Goal: Information Seeking & Learning: Learn about a topic

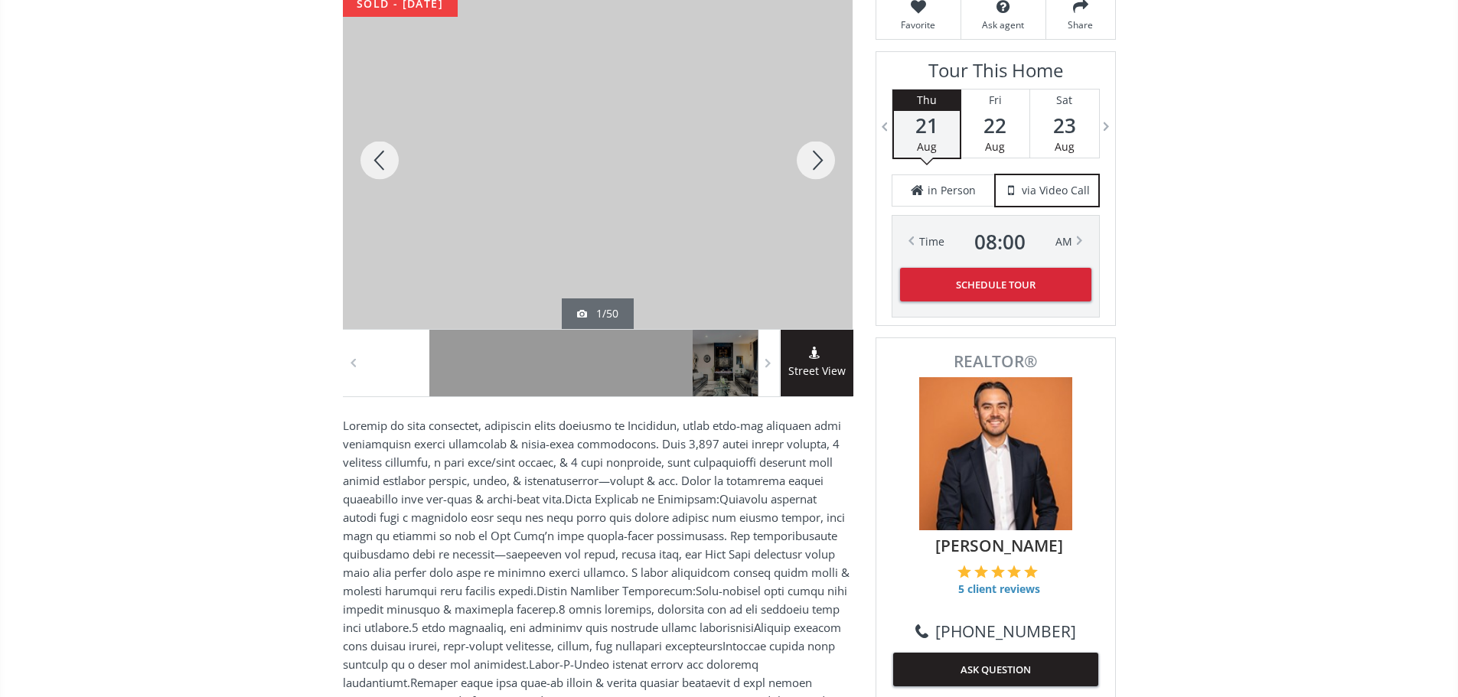
click at [827, 173] on body "[PHONE_NUMBER] [EMAIL_ADDRESS][DOMAIN_NAME] Home Search Search By Map Advanced …" at bounding box center [729, 114] width 1458 height 697
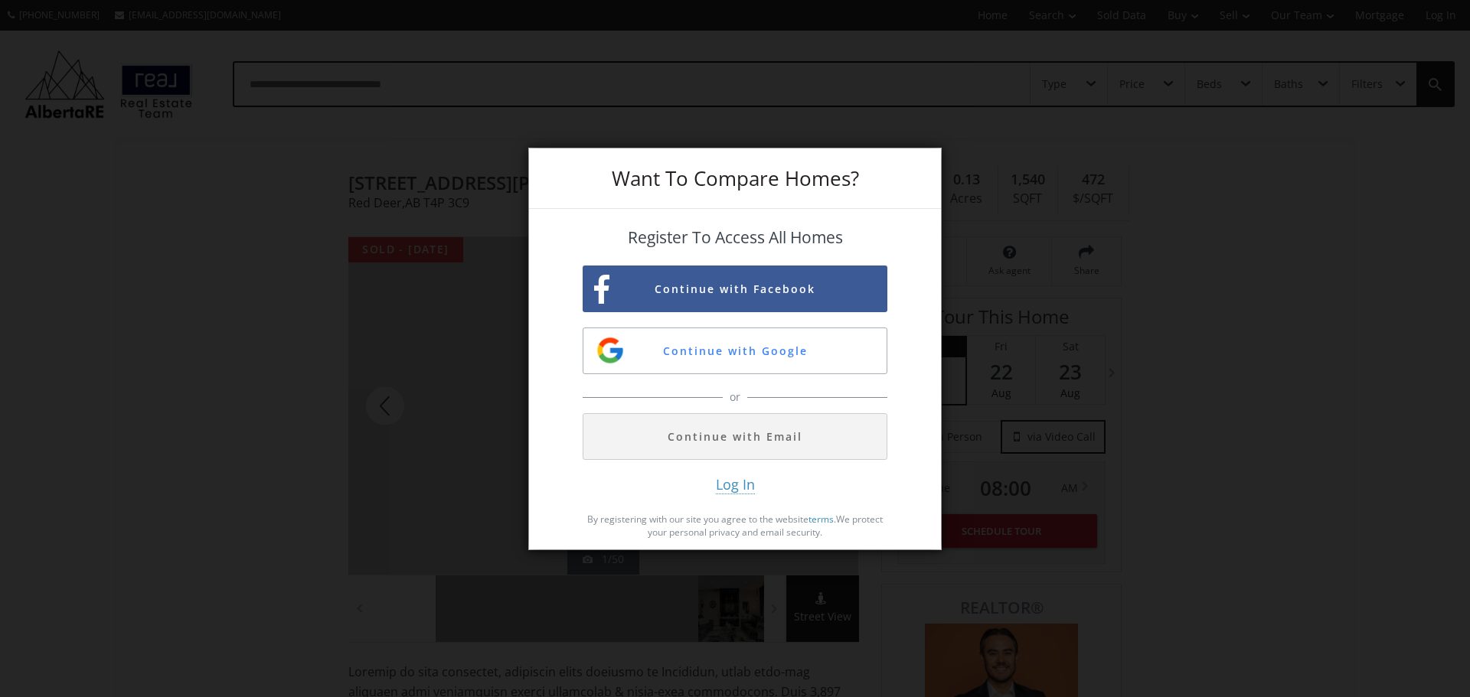
click at [984, 203] on div "Want To Compare Homes? Register To Access All Homes Continue with Facebook Cont…" at bounding box center [735, 348] width 1470 height 697
drag, startPoint x: 398, startPoint y: 246, endPoint x: 108, endPoint y: 67, distance: 341.0
click at [394, 247] on div "Want To Compare Homes? Register To Access All Homes Continue with Facebook Cont…" at bounding box center [735, 348] width 1470 height 697
